Goal: Check status: Check status

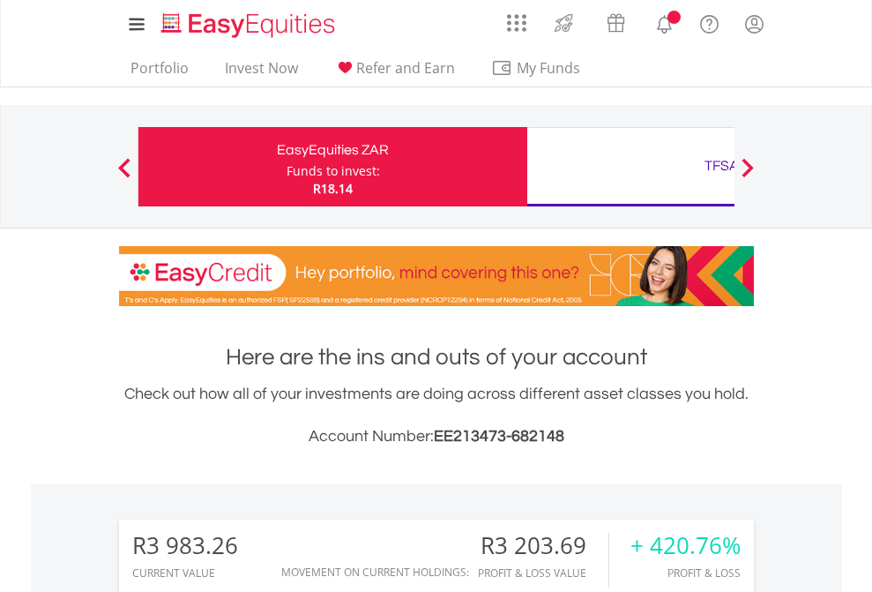
scroll to position [169, 277]
click at [287, 167] on div "Funds to invest:" at bounding box center [333, 171] width 93 height 18
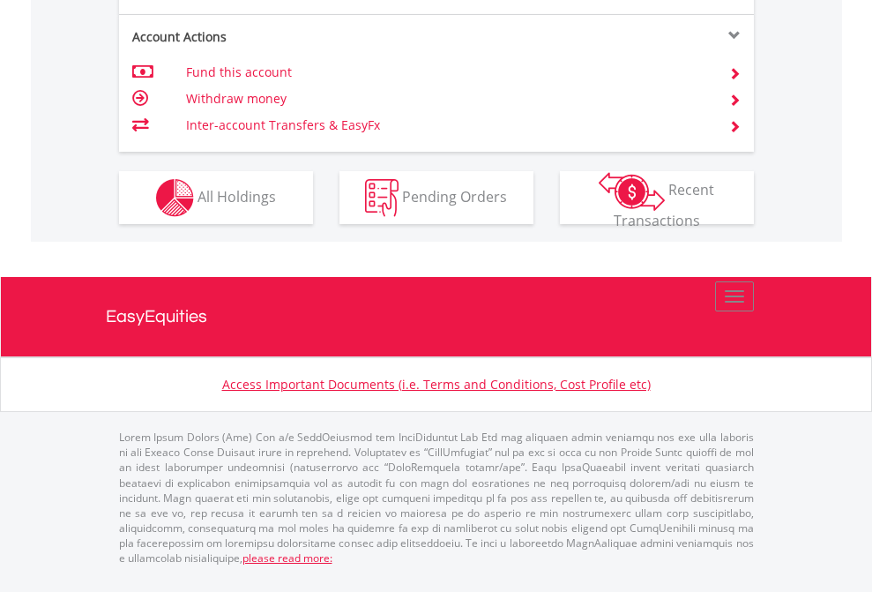
scroll to position [1796, 0]
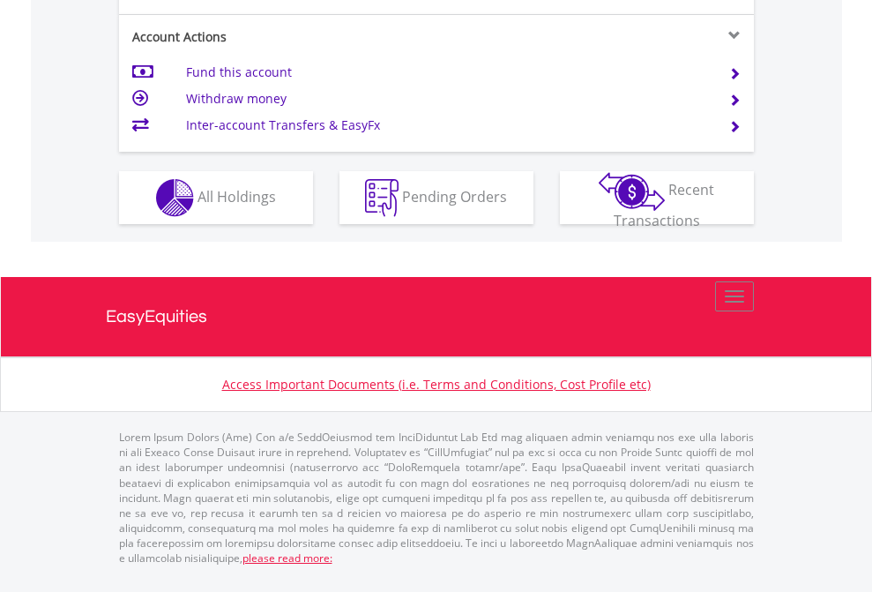
scroll to position [1690, 0]
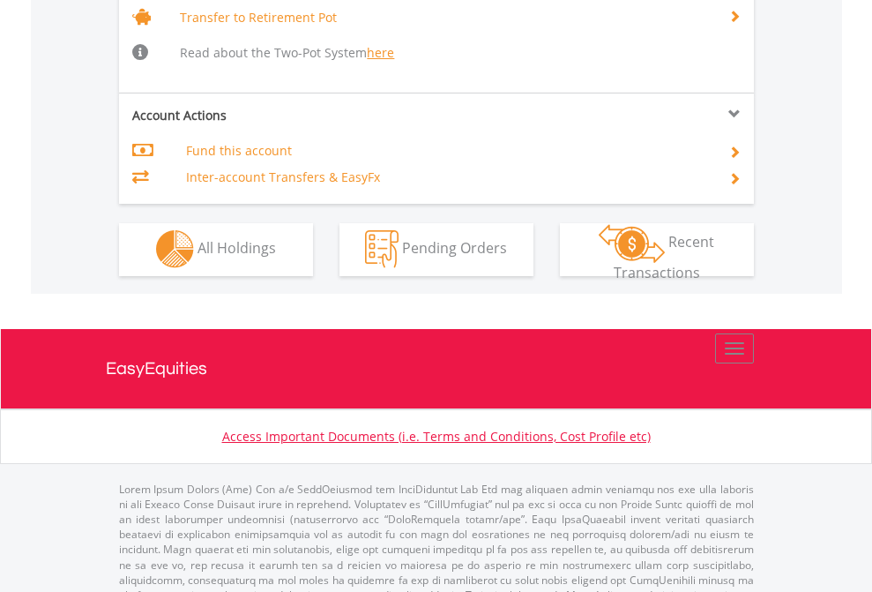
scroll to position [1752, 0]
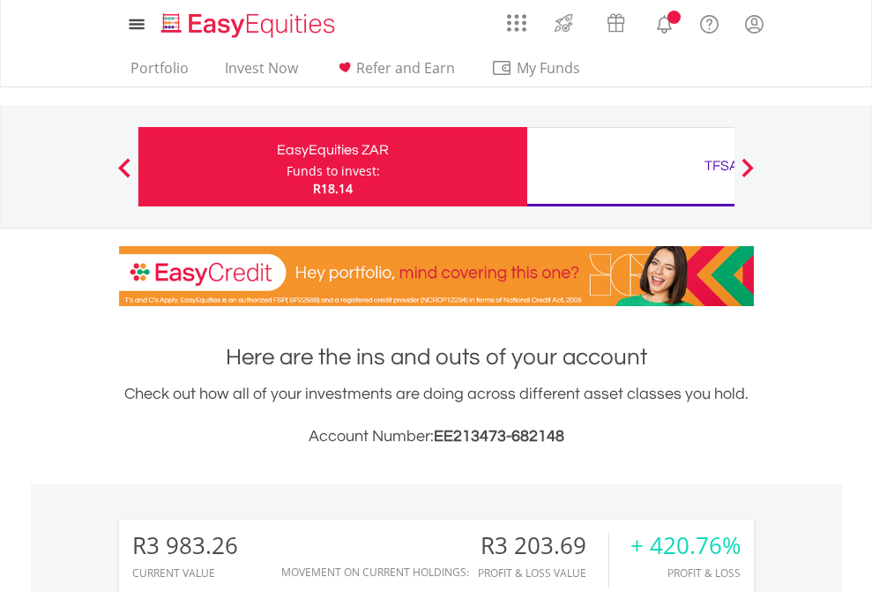
scroll to position [1458, 0]
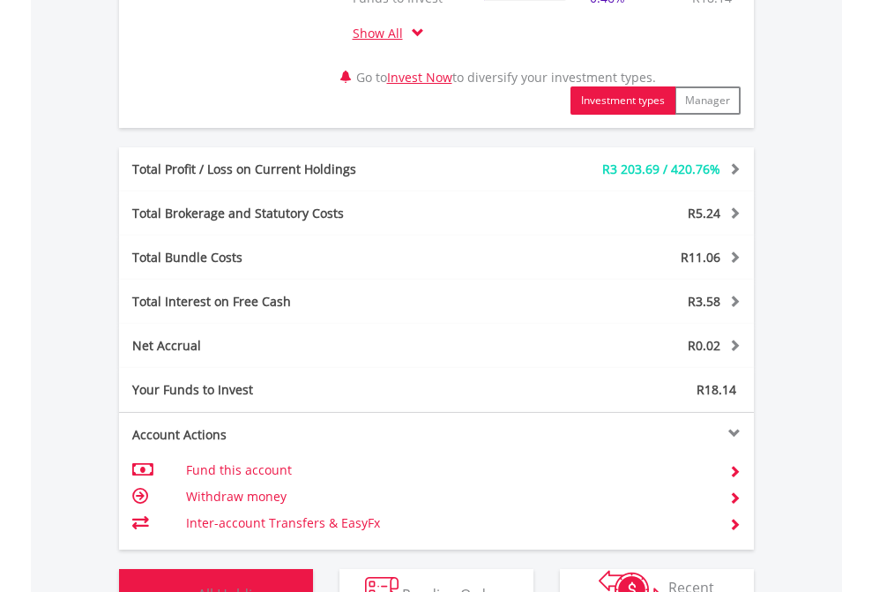
scroll to position [169, 277]
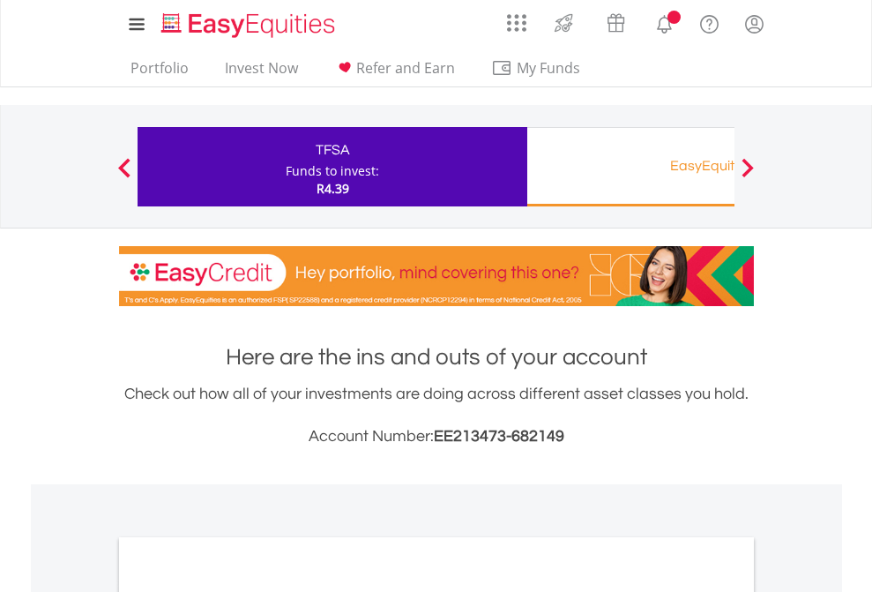
scroll to position [1060, 0]
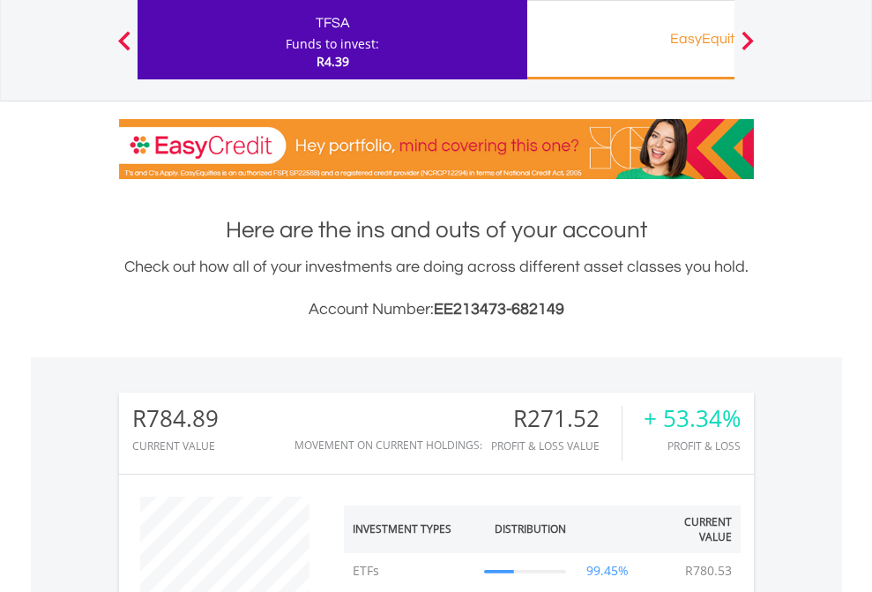
scroll to position [169, 277]
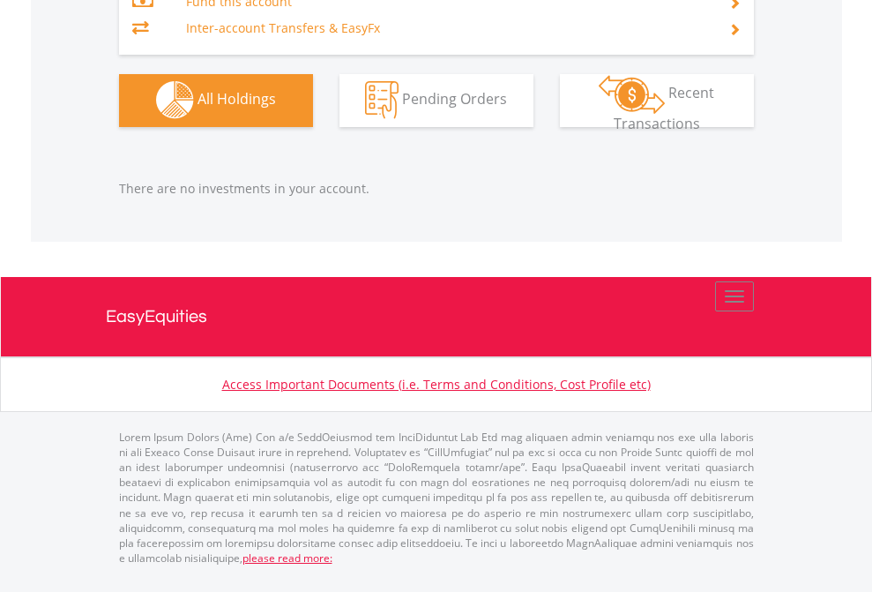
scroll to position [169, 277]
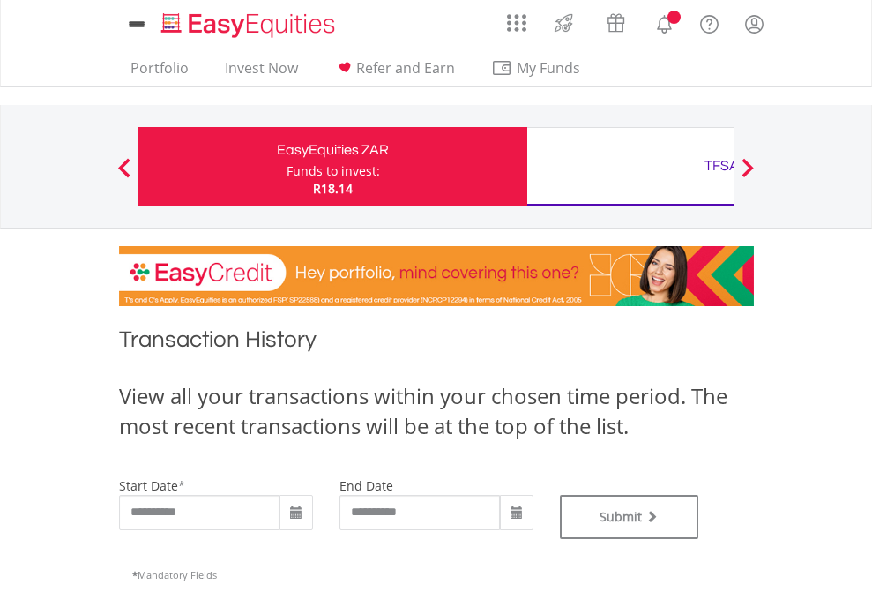
type input "**********"
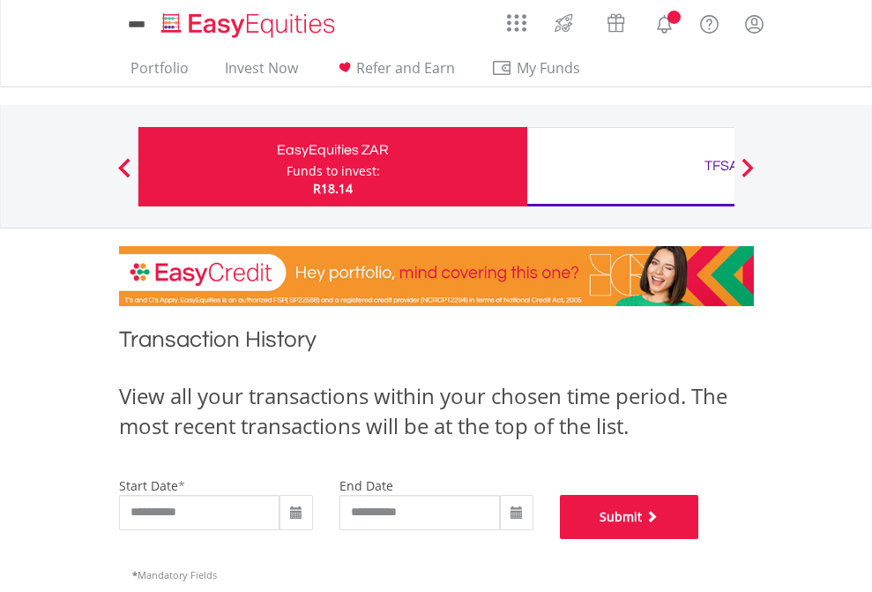
click at [699, 539] on button "Submit" at bounding box center [629, 517] width 139 height 44
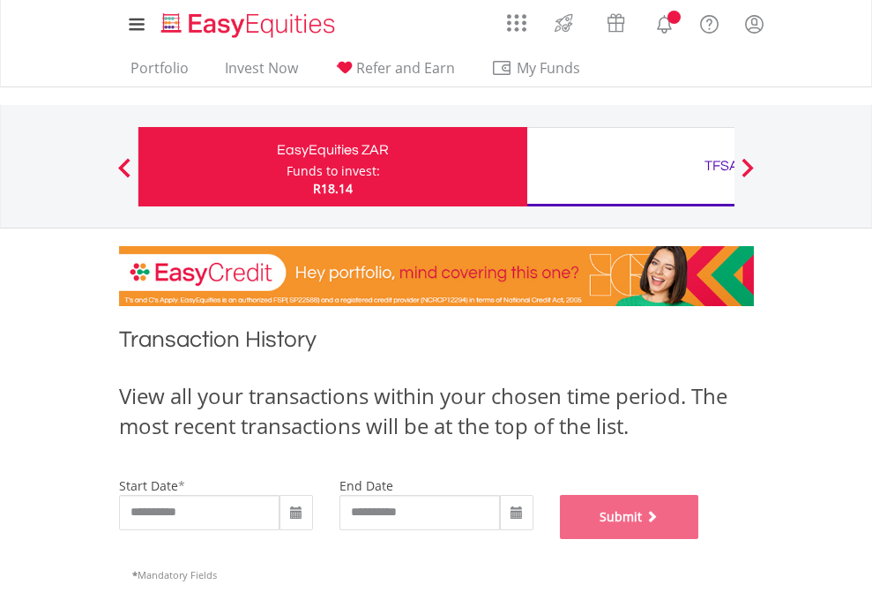
scroll to position [715, 0]
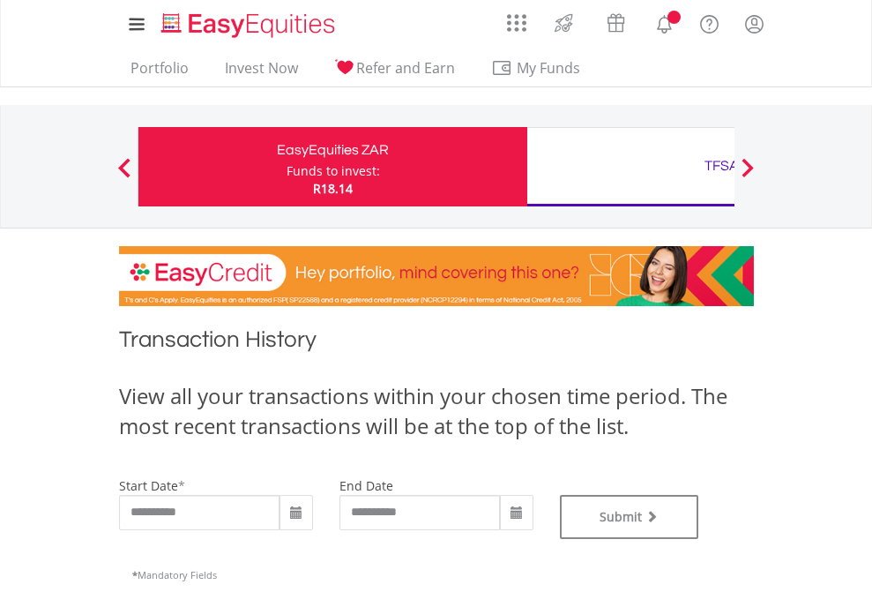
click at [631, 167] on div "TFSA" at bounding box center [722, 165] width 368 height 25
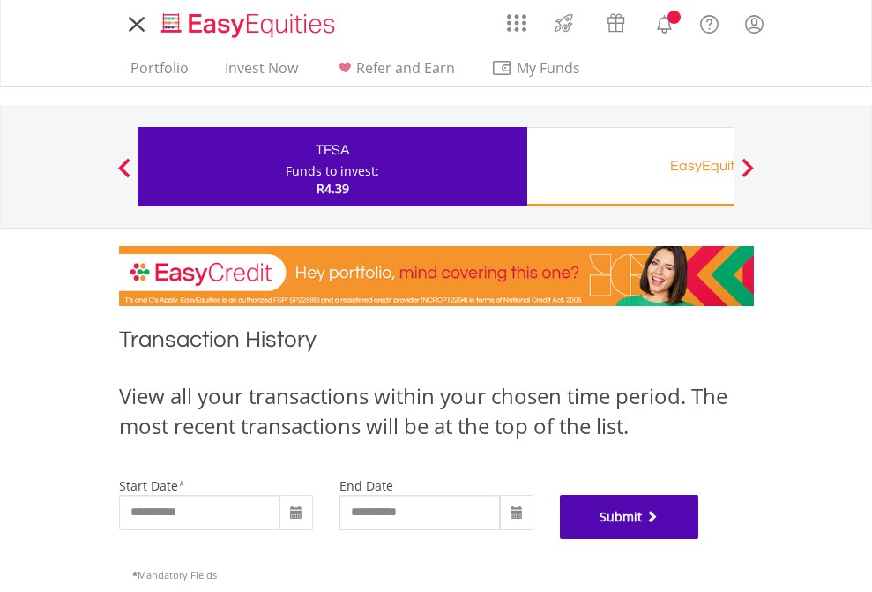
click at [699, 539] on button "Submit" at bounding box center [629, 517] width 139 height 44
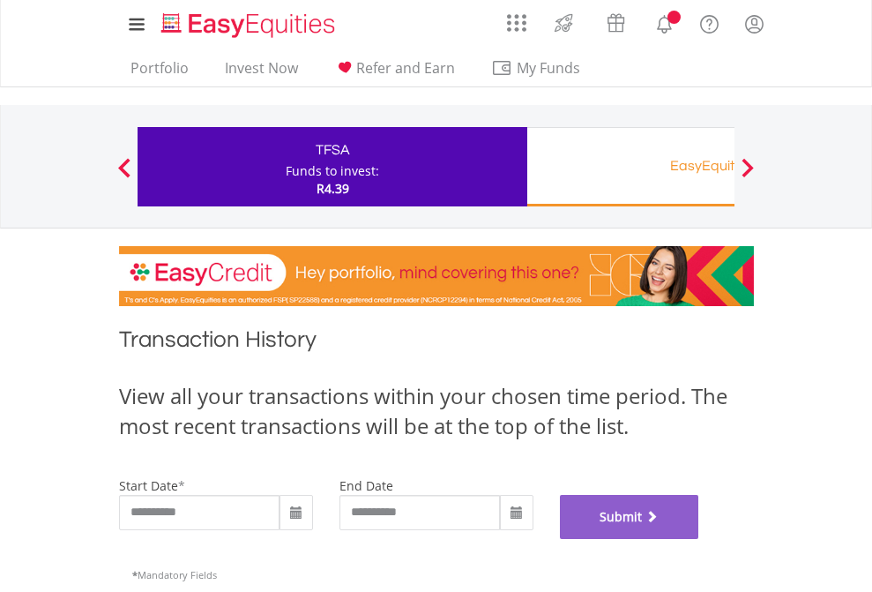
scroll to position [715, 0]
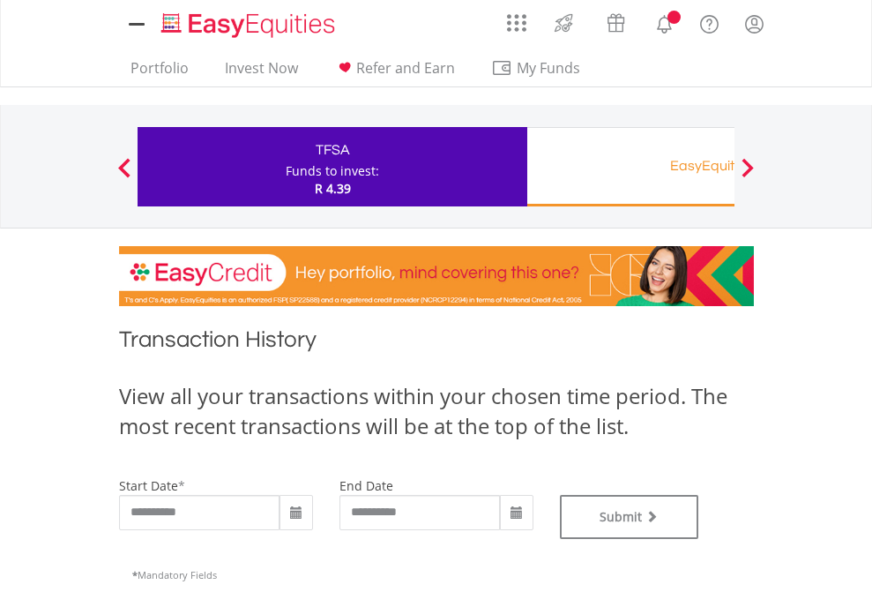
click at [631, 167] on div "EasyEquities RA" at bounding box center [722, 165] width 368 height 25
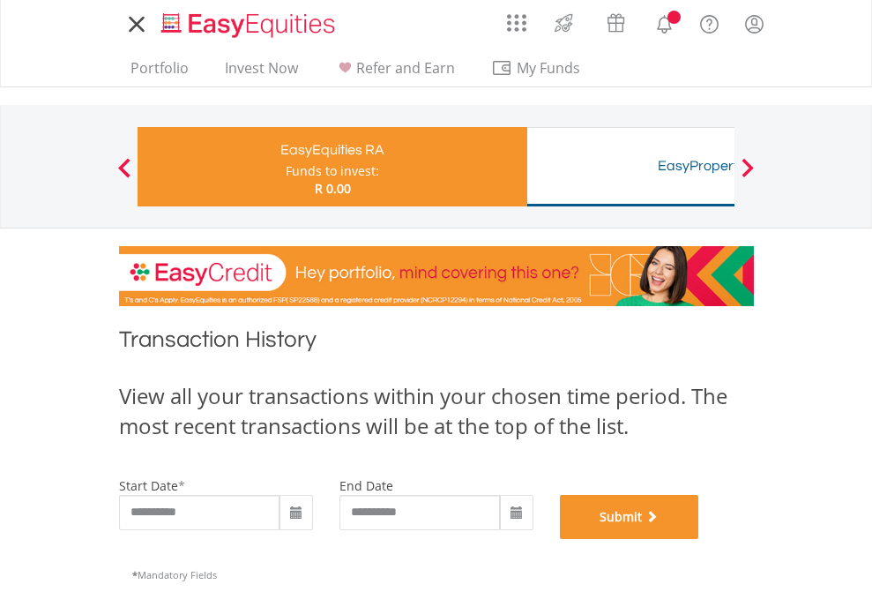
click at [699, 539] on button "Submit" at bounding box center [629, 517] width 139 height 44
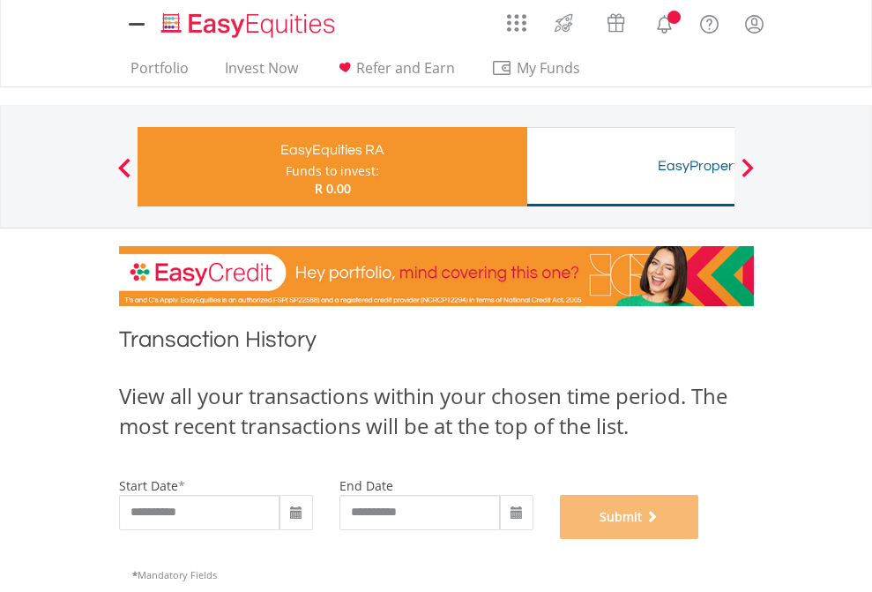
scroll to position [715, 0]
